Goal: Find specific page/section: Find specific page/section

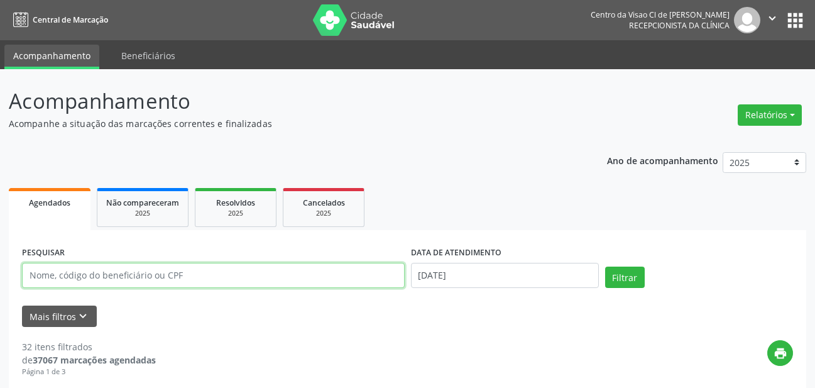
click at [208, 272] on input "text" at bounding box center [213, 275] width 383 height 25
type input "[PERSON_NAME]"
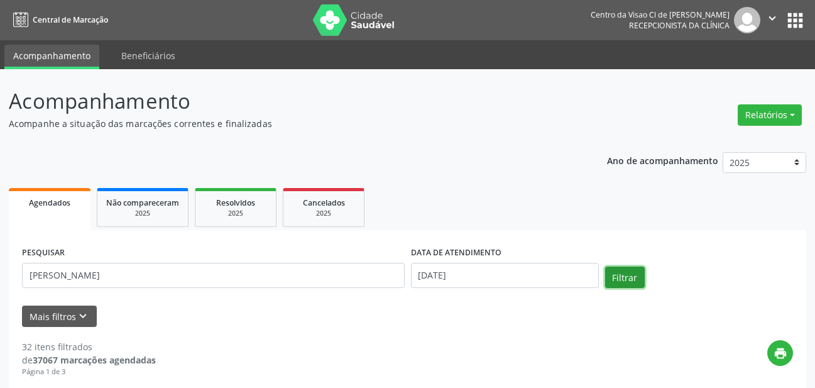
click at [630, 276] on button "Filtrar" at bounding box center [625, 276] width 40 height 21
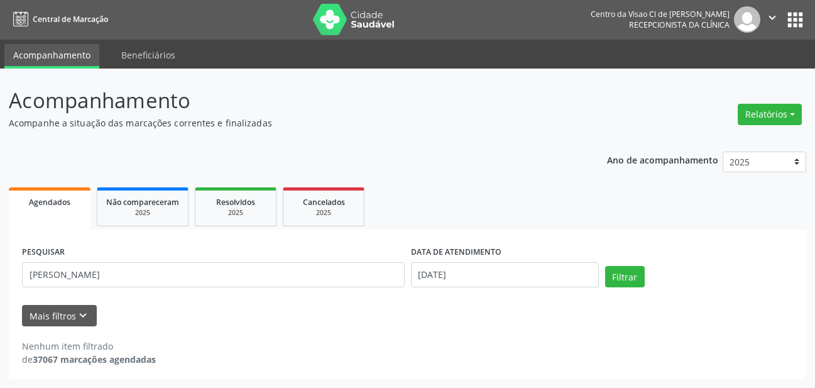
scroll to position [1, 0]
click at [480, 280] on input "[DATE]" at bounding box center [505, 274] width 188 height 25
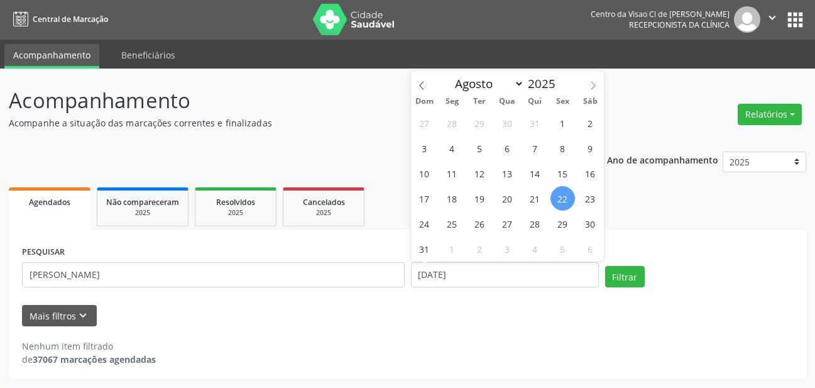
click at [587, 86] on span at bounding box center [592, 81] width 21 height 21
select select "8"
click at [453, 128] on span "1" at bounding box center [452, 123] width 25 height 25
type input "[DATE]"
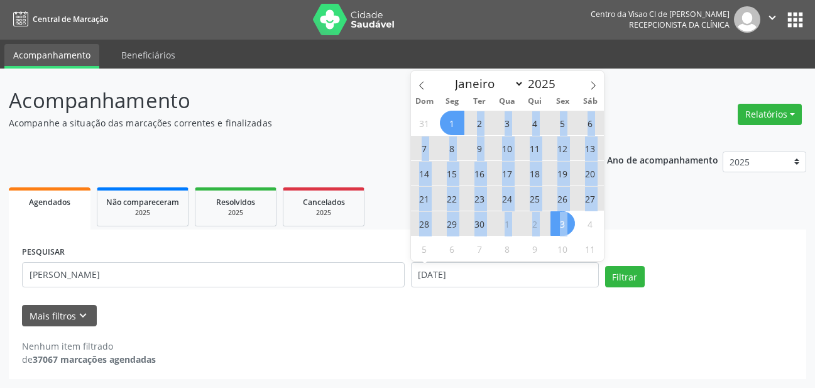
drag, startPoint x: 453, startPoint y: 128, endPoint x: 565, endPoint y: 214, distance: 141.5
click at [565, 214] on div "31 1 2 3 4 5 6 7 8 9 10 11 12 13 14 15 16 17 18 19 20 21 22 23 24 25 26 27 28 2…" at bounding box center [508, 185] width 194 height 151
click at [565, 214] on span "3" at bounding box center [562, 223] width 25 height 25
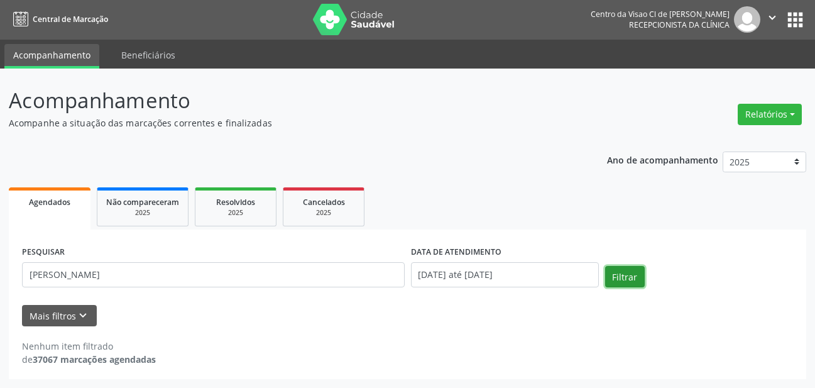
click at [630, 274] on button "Filtrar" at bounding box center [625, 276] width 40 height 21
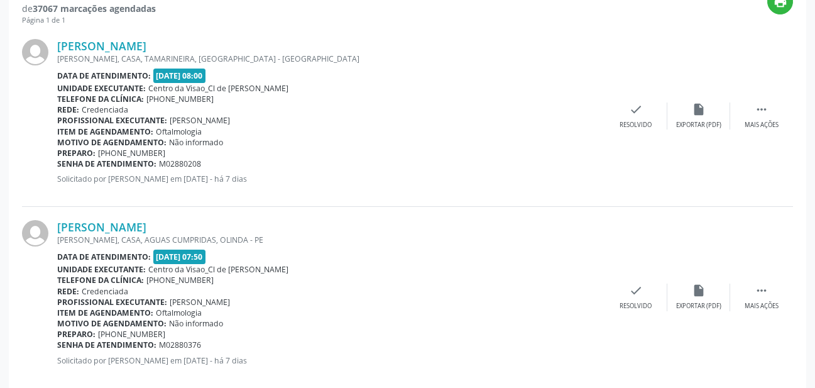
scroll to position [373, 0]
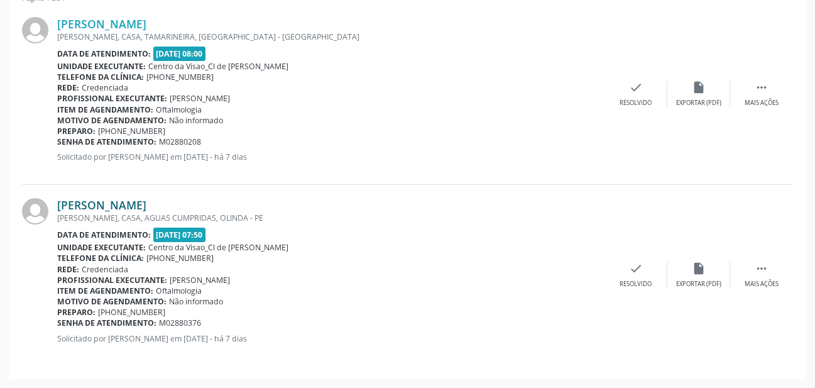
click at [57, 202] on link "[PERSON_NAME]" at bounding box center [101, 205] width 89 height 14
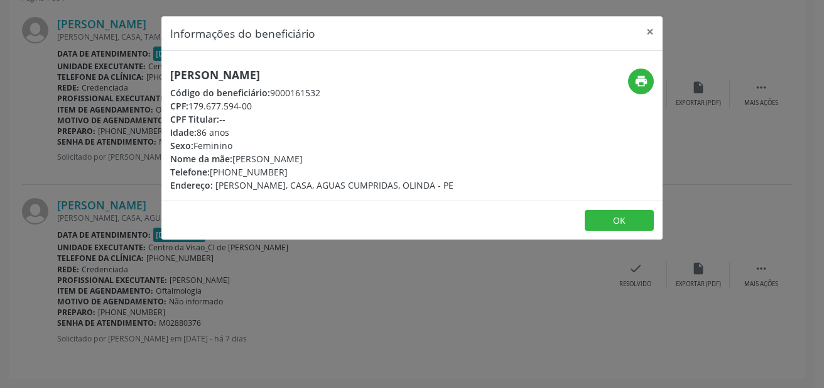
drag, startPoint x: 167, startPoint y: 74, endPoint x: 400, endPoint y: 69, distance: 233.2
click at [400, 69] on div "[PERSON_NAME] Código do beneficiário: 9000161532 CPF: 179.677.594-00 CPF Titula…" at bounding box center [328, 129] width 334 height 123
copy h5 "[PERSON_NAME]"
click at [649, 28] on button "×" at bounding box center [650, 31] width 25 height 31
